Goal: Information Seeking & Learning: Compare options

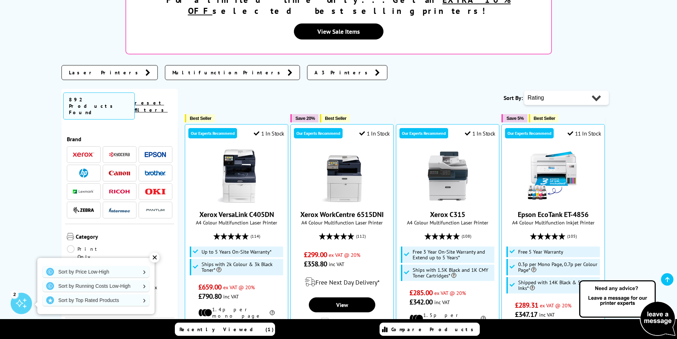
scroll to position [160, 0]
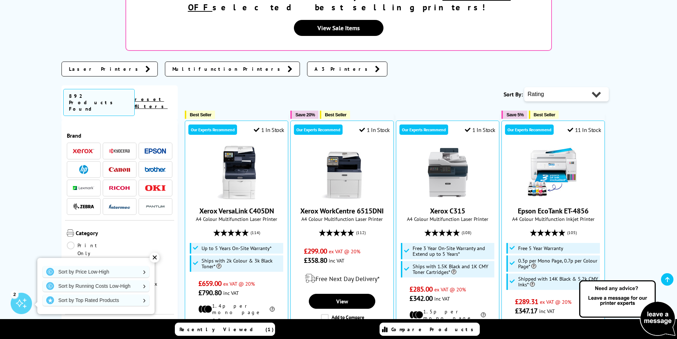
click at [152, 257] on div "✕" at bounding box center [155, 257] width 10 height 10
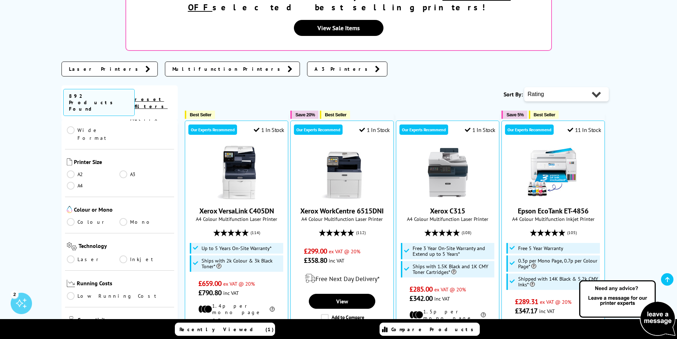
scroll to position [187, 0]
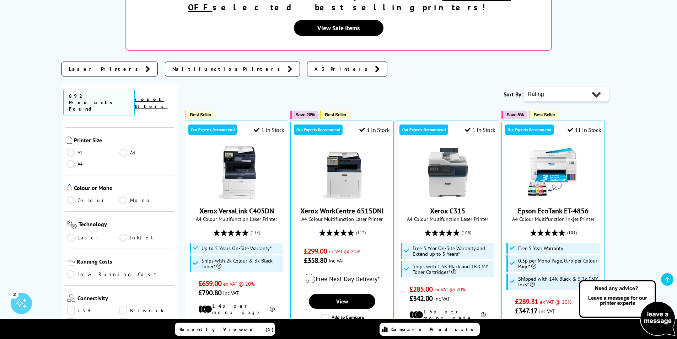
click at [68, 270] on link "Low Running Cost" at bounding box center [120, 274] width 106 height 8
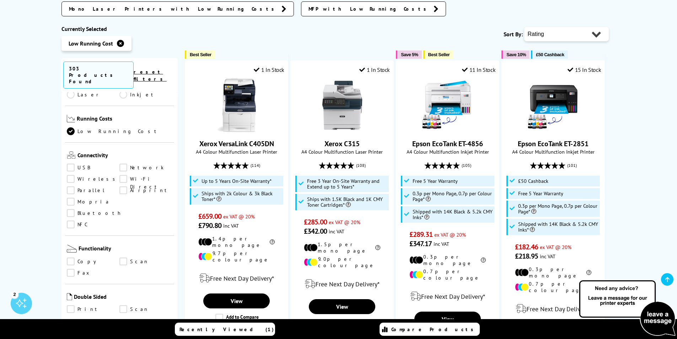
scroll to position [409, 0]
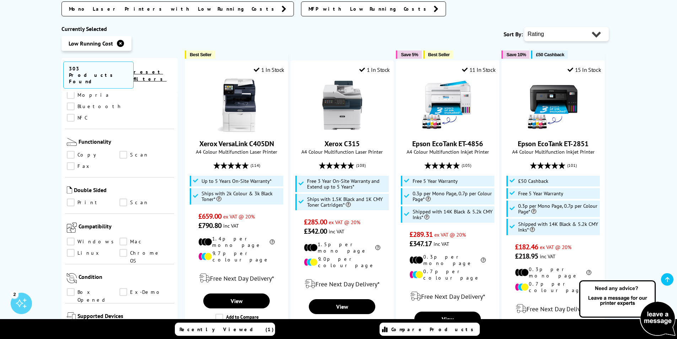
click at [72, 288] on link "Box Opened" at bounding box center [93, 292] width 53 height 8
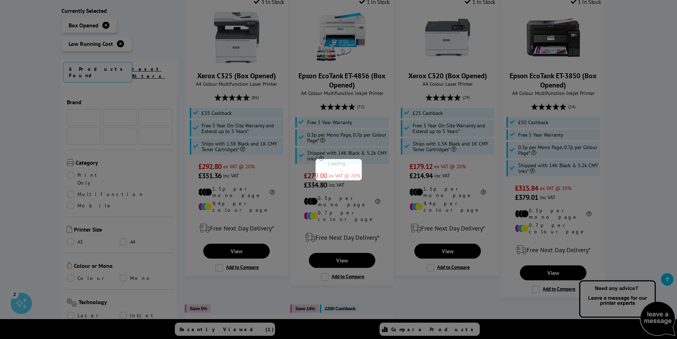
scroll to position [409, 0]
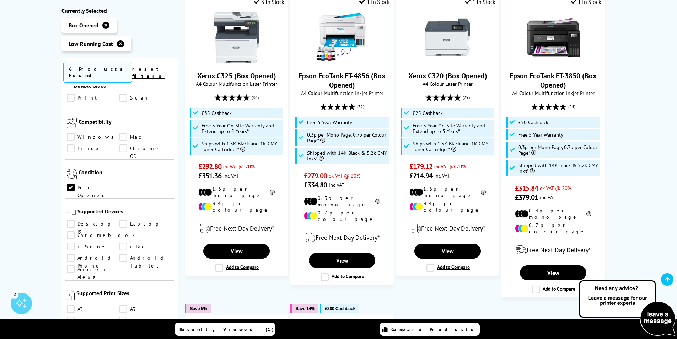
click at [72, 220] on ul "Desktop PC Laptop Chromebook iPhone iPad Android Phone Android Tablet Amazon Al…" at bounding box center [120, 248] width 106 height 57
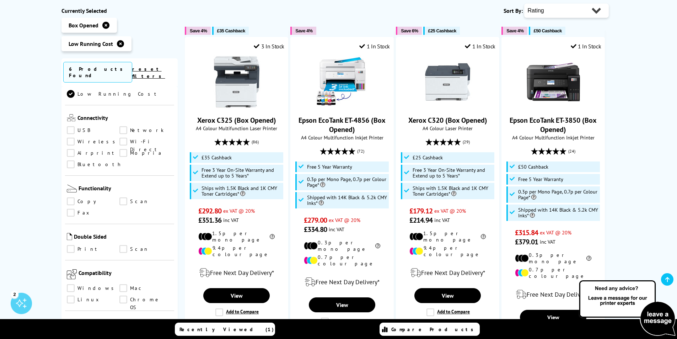
scroll to position [364, 0]
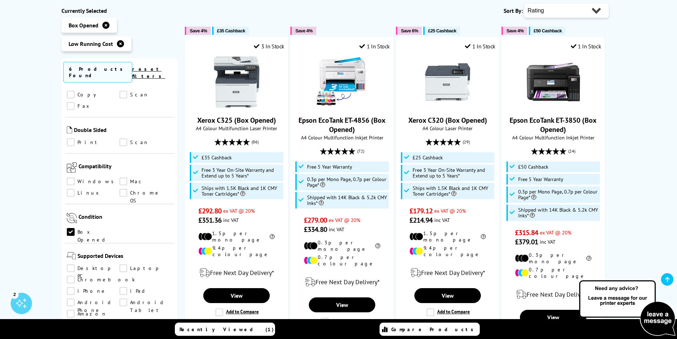
click at [70, 228] on ul "Box Opened" at bounding box center [120, 233] width 106 height 11
click at [71, 228] on link "Box Opened" at bounding box center [93, 232] width 53 height 8
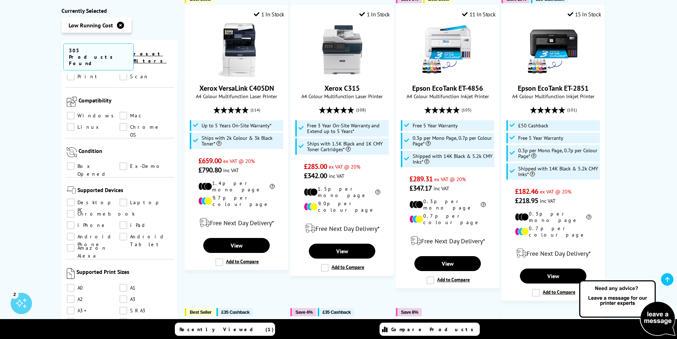
scroll to position [213, 0]
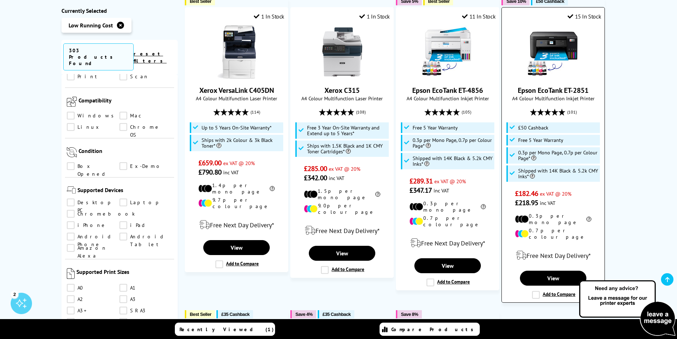
click at [533, 86] on link "Epson EcoTank ET-2851" at bounding box center [553, 90] width 71 height 9
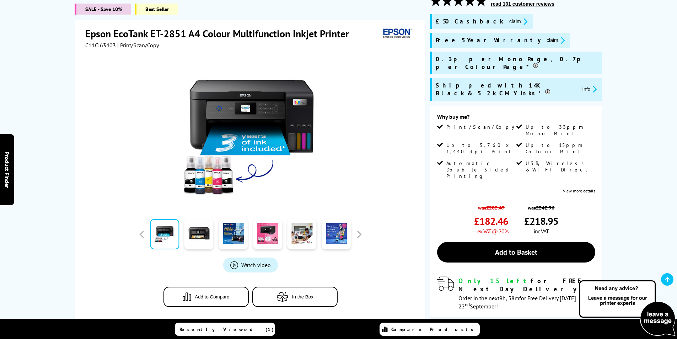
scroll to position [107, 0]
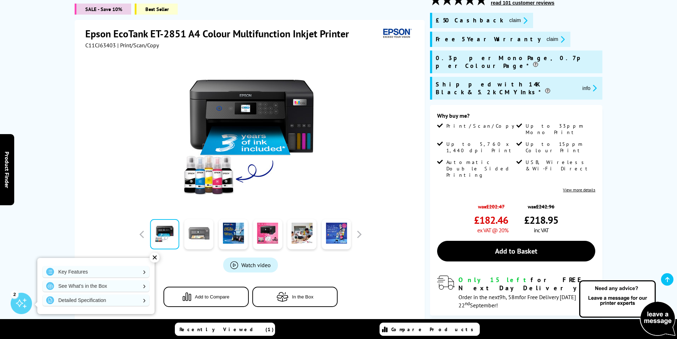
click at [206, 237] on link at bounding box center [198, 234] width 29 height 30
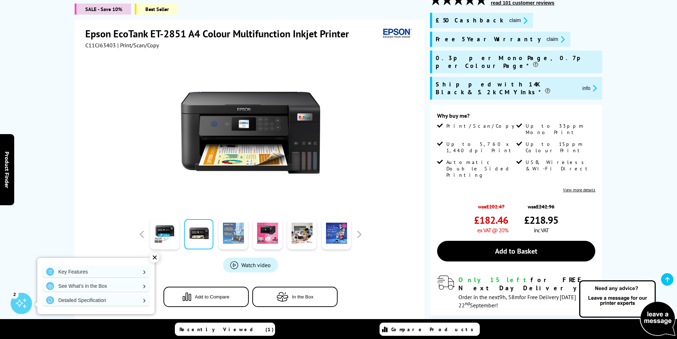
click at [224, 238] on link at bounding box center [233, 234] width 29 height 30
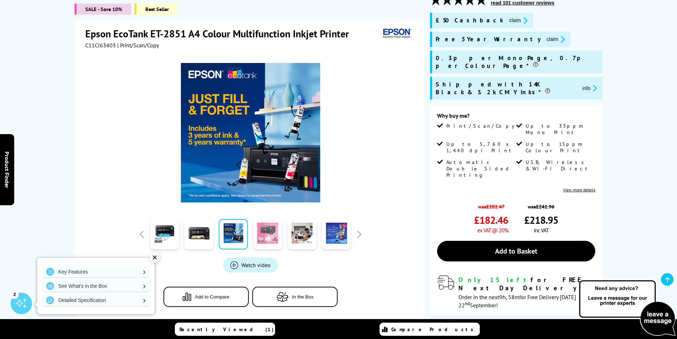
click at [260, 240] on link at bounding box center [267, 234] width 29 height 30
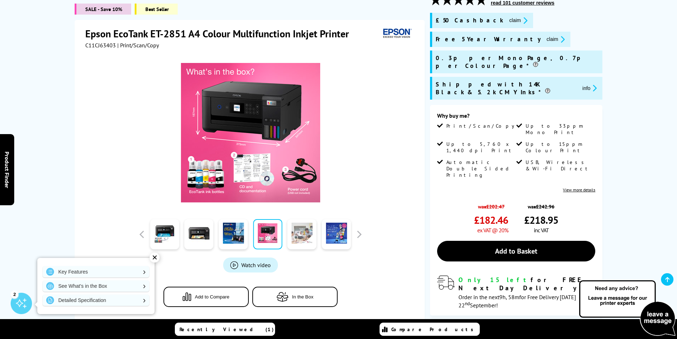
click at [290, 242] on link at bounding box center [302, 234] width 29 height 30
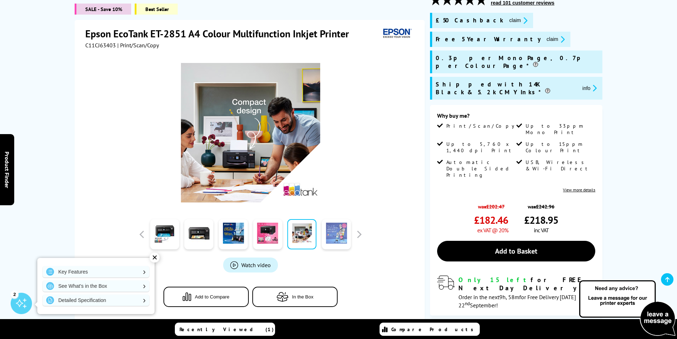
click at [332, 241] on link at bounding box center [336, 234] width 29 height 30
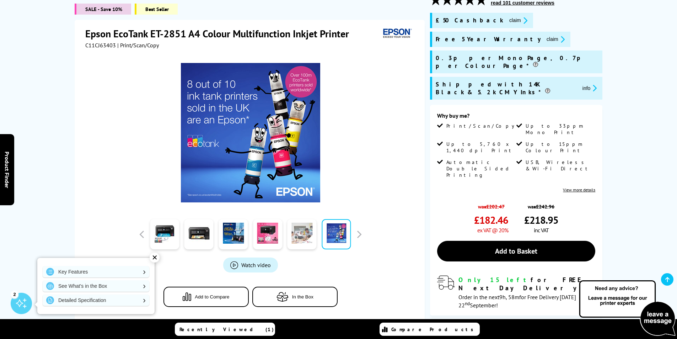
click at [308, 241] on link at bounding box center [302, 234] width 29 height 30
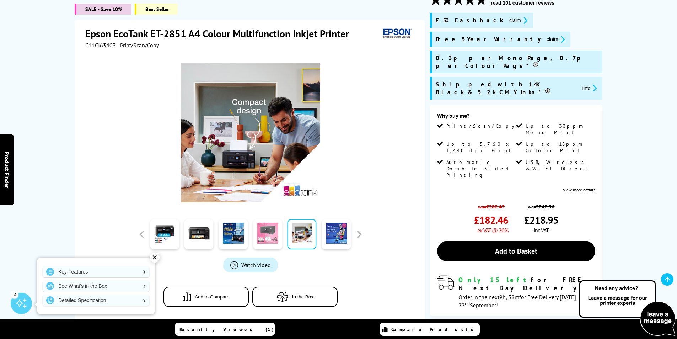
click at [276, 238] on link at bounding box center [267, 234] width 29 height 30
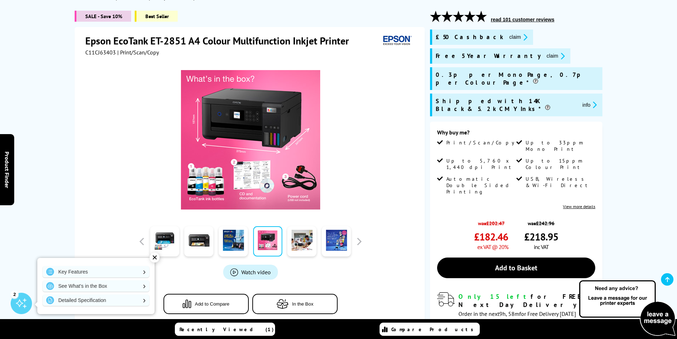
scroll to position [80, 0]
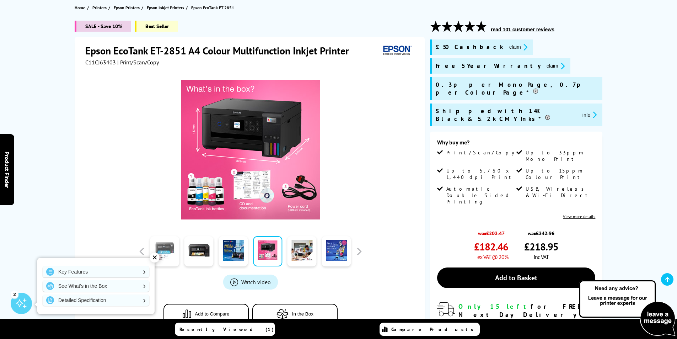
click at [171, 251] on link at bounding box center [164, 251] width 29 height 30
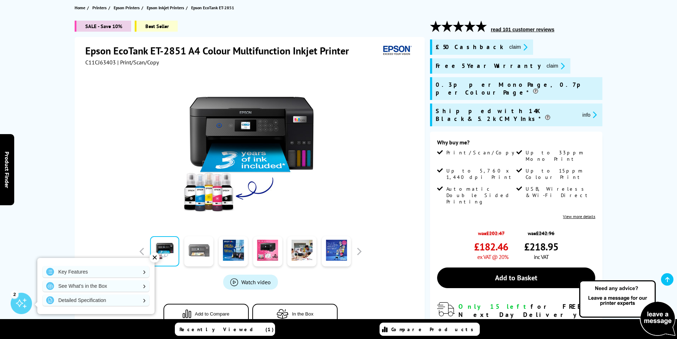
click at [198, 251] on link at bounding box center [198, 251] width 29 height 30
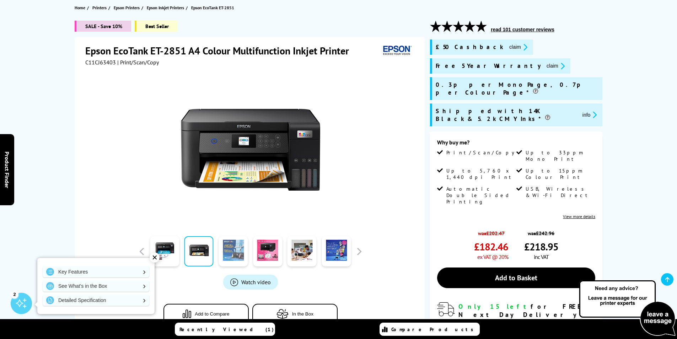
click at [224, 252] on link at bounding box center [233, 251] width 29 height 30
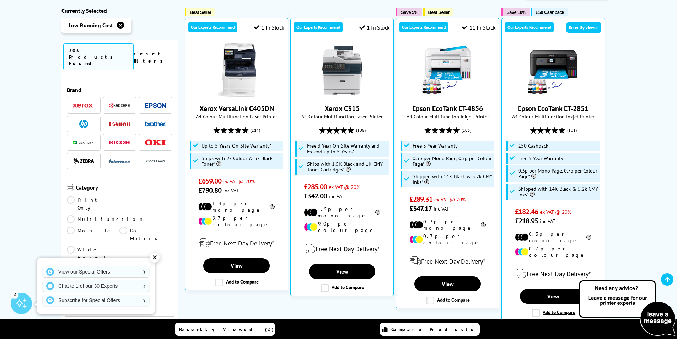
scroll to position [204, 0]
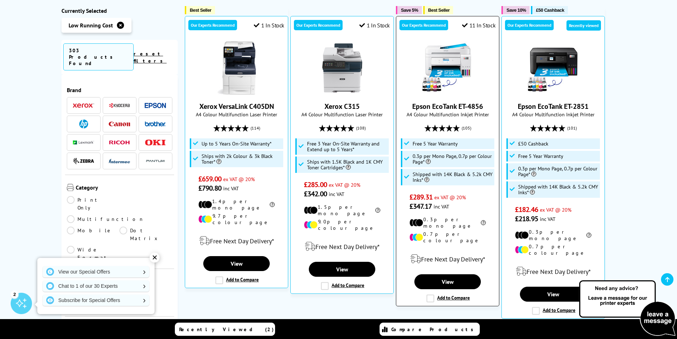
click at [445, 102] on link "Epson EcoTank ET-4856" at bounding box center [447, 106] width 71 height 9
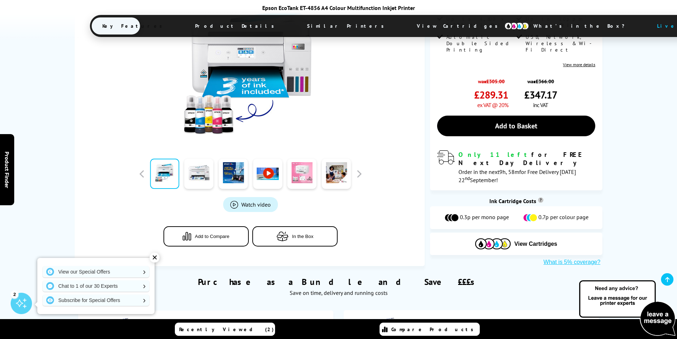
scroll to position [213, 0]
click at [309, 158] on link at bounding box center [302, 173] width 29 height 30
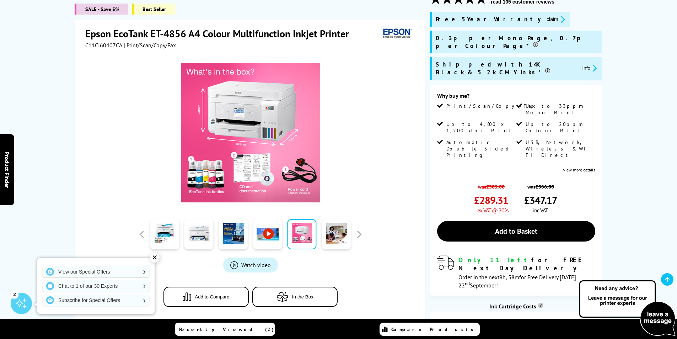
scroll to position [53, 0]
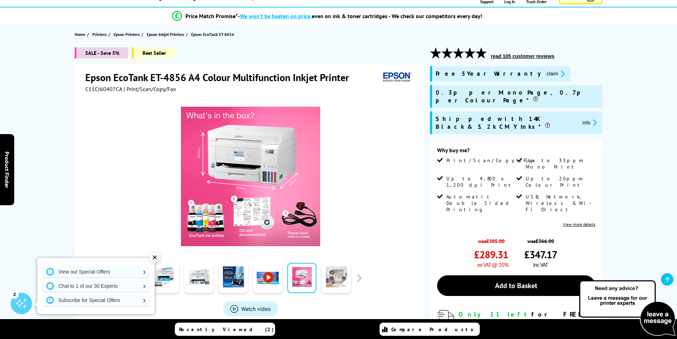
click at [327, 269] on link at bounding box center [336, 278] width 29 height 30
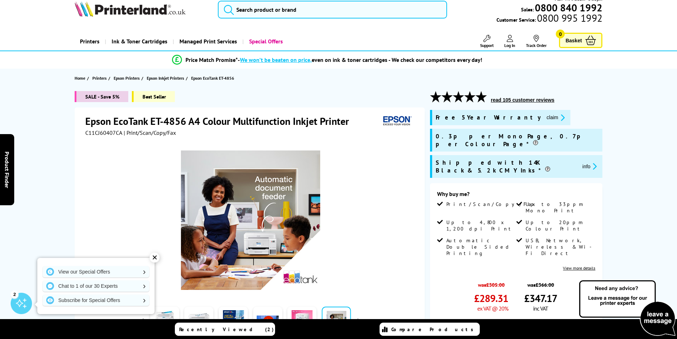
scroll to position [0, 0]
